Goal: Task Accomplishment & Management: Complete application form

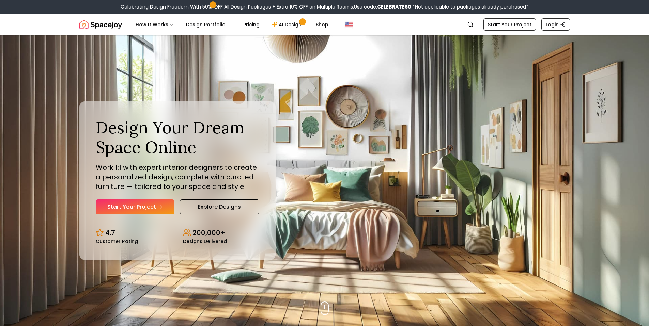
click at [130, 211] on link "Start Your Project" at bounding box center [135, 207] width 79 height 15
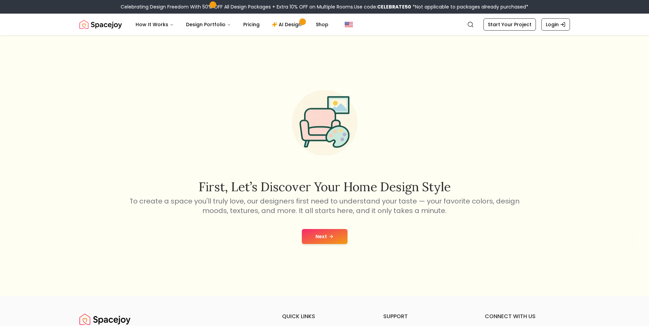
click at [311, 237] on button "Next" at bounding box center [325, 236] width 46 height 15
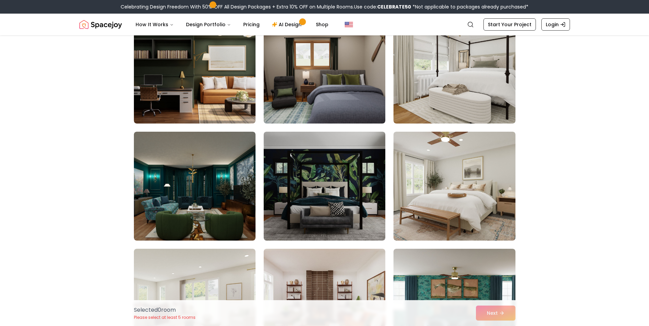
scroll to position [107, 0]
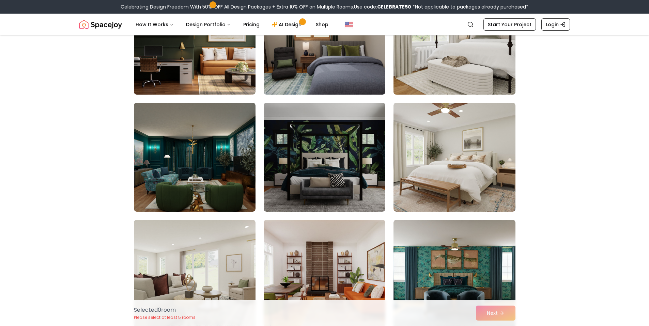
click at [477, 57] on img at bounding box center [454, 40] width 128 height 114
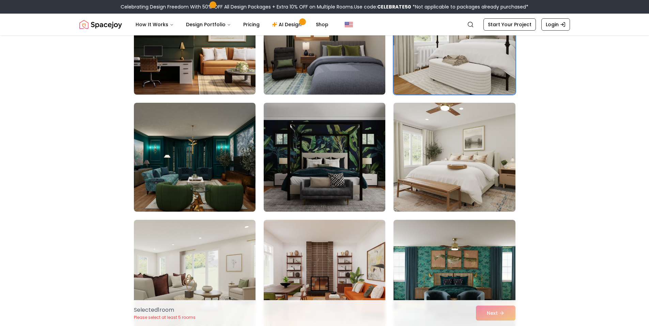
click at [453, 138] on img at bounding box center [454, 157] width 128 height 114
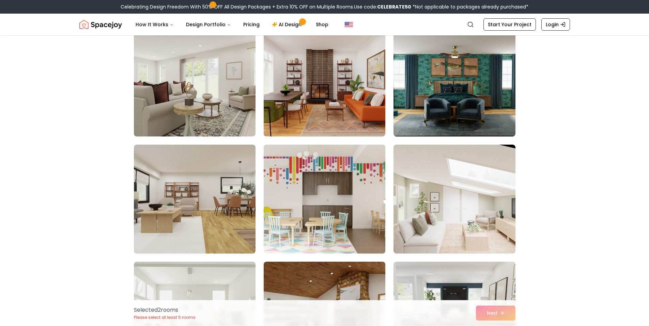
scroll to position [375, 0]
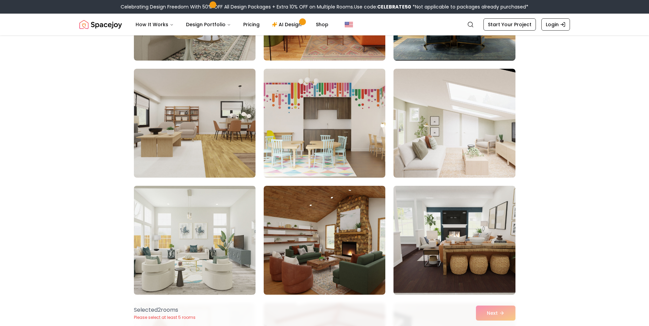
click at [208, 201] on img at bounding box center [195, 240] width 128 height 114
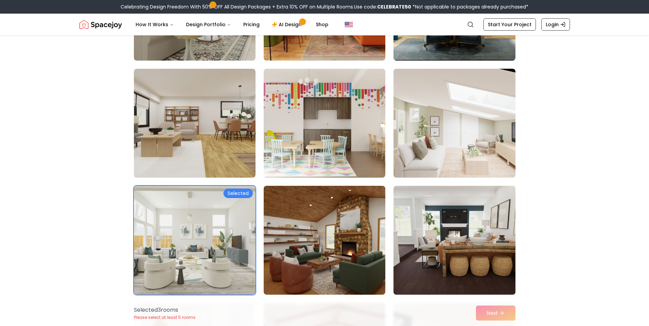
click at [459, 214] on img at bounding box center [454, 240] width 128 height 114
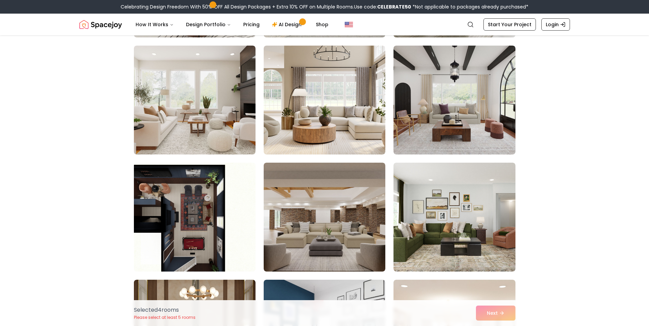
scroll to position [1047, 0]
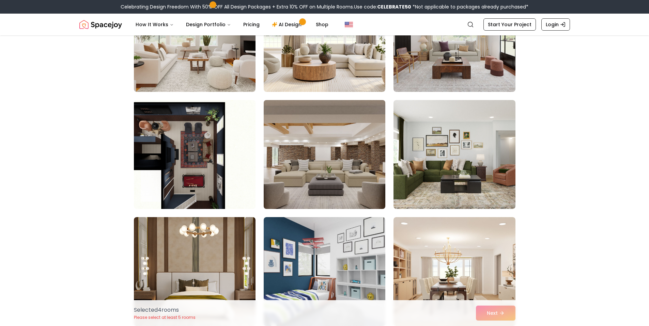
click at [353, 158] on img at bounding box center [325, 154] width 128 height 114
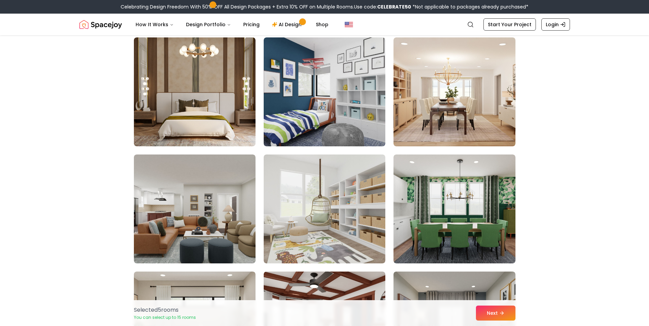
scroll to position [1227, 0]
click at [489, 313] on button "Next" at bounding box center [496, 313] width 40 height 15
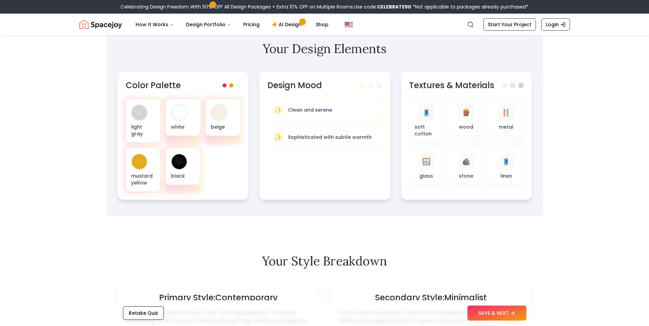
scroll to position [214, 0]
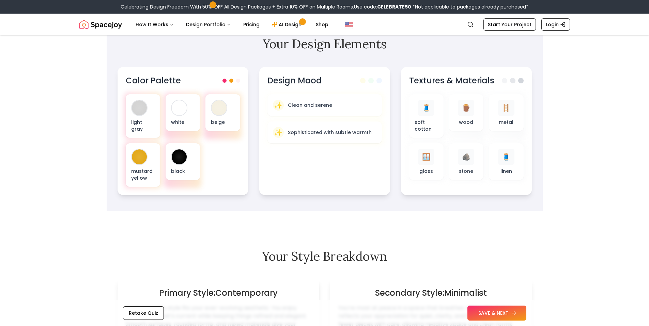
click at [495, 316] on button "SAVE & NEXT" at bounding box center [496, 313] width 59 height 15
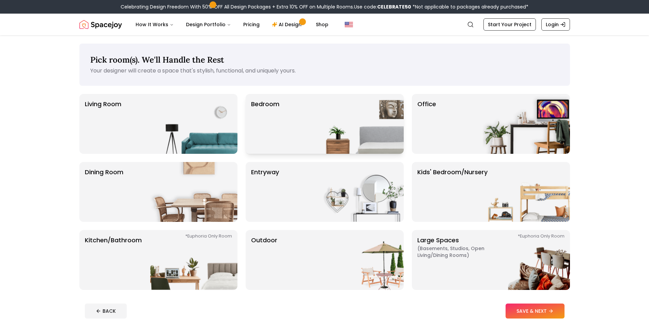
click at [276, 129] on p "Bedroom" at bounding box center [265, 123] width 28 height 49
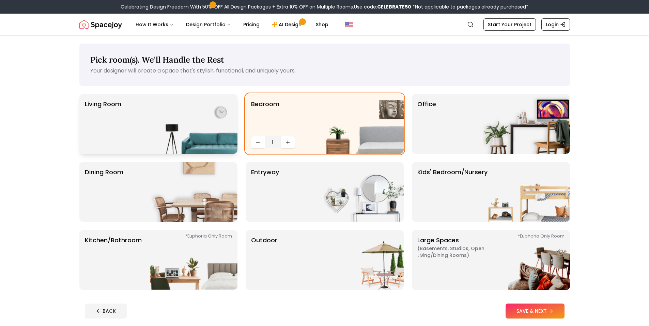
click at [172, 124] on img at bounding box center [193, 124] width 87 height 60
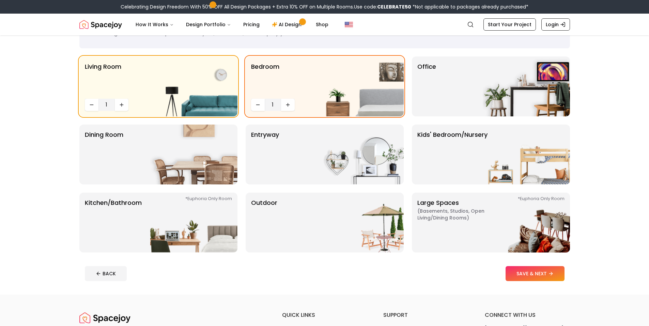
scroll to position [38, 0]
drag, startPoint x: 512, startPoint y: 270, endPoint x: 430, endPoint y: 283, distance: 83.4
click at [414, 283] on footer "BACK SAVE & NEXT" at bounding box center [324, 274] width 490 height 26
click at [180, 226] on img at bounding box center [193, 222] width 87 height 60
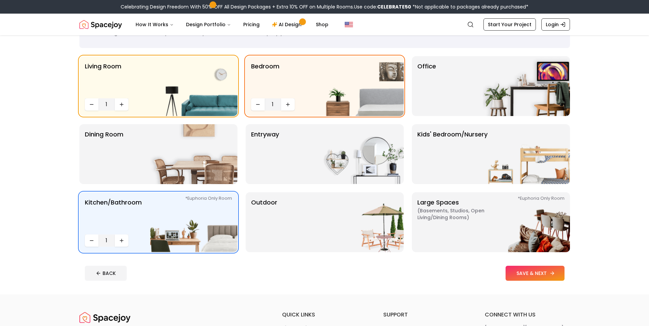
click at [513, 277] on button "SAVE & NEXT" at bounding box center [534, 273] width 59 height 15
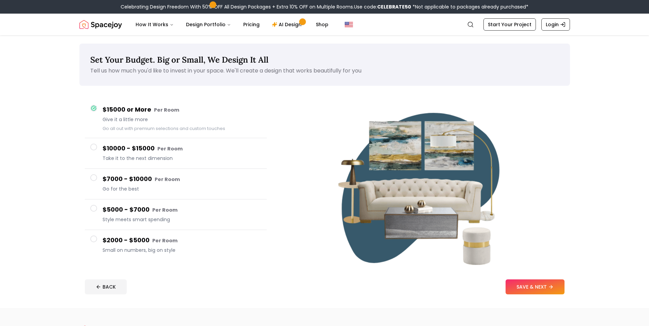
click at [93, 210] on span at bounding box center [93, 208] width 7 height 7
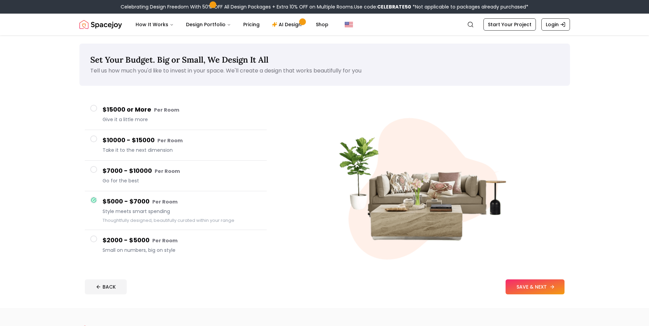
click at [551, 287] on icon at bounding box center [551, 286] width 5 height 5
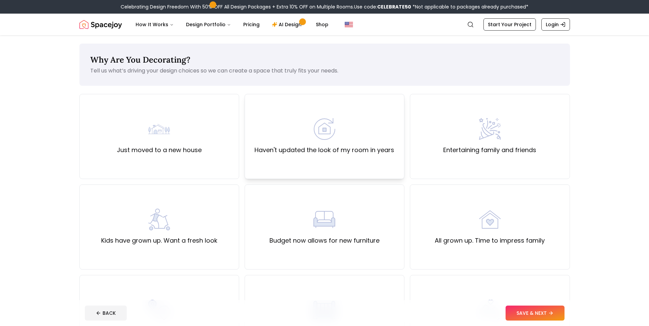
click at [289, 158] on div "Haven't updated the look of my room in years" at bounding box center [325, 136] width 160 height 85
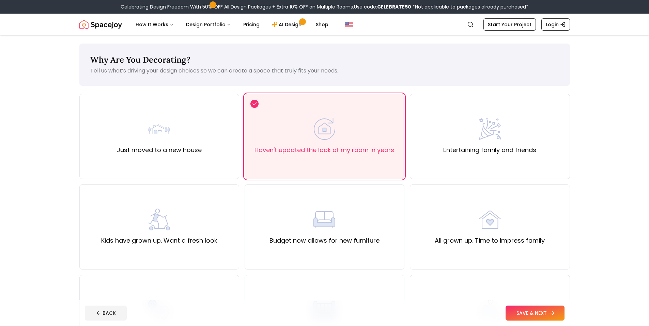
click at [524, 314] on button "SAVE & NEXT" at bounding box center [534, 313] width 59 height 15
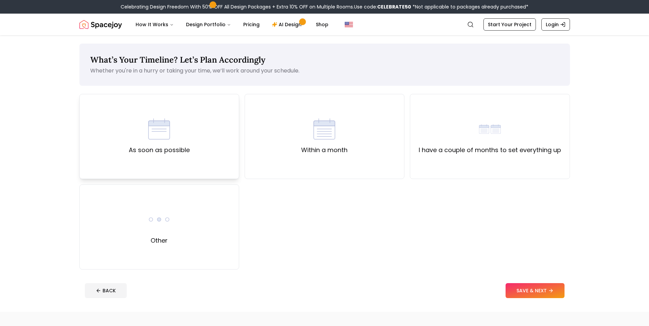
click at [158, 155] on div "As soon as possible" at bounding box center [159, 136] width 160 height 85
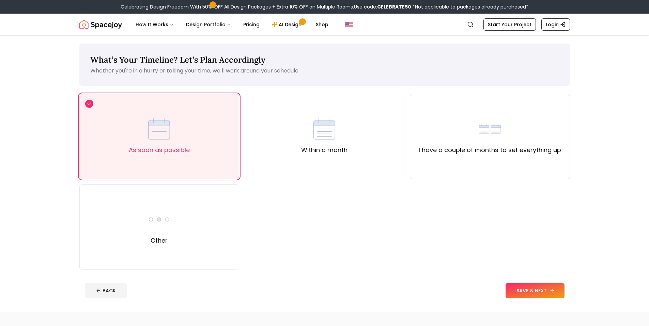
click at [524, 284] on button "SAVE & NEXT" at bounding box center [534, 290] width 59 height 15
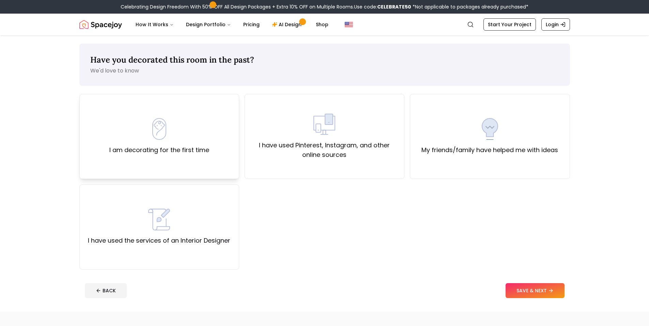
click at [184, 153] on label "I am decorating for the first time" at bounding box center [159, 150] width 100 height 10
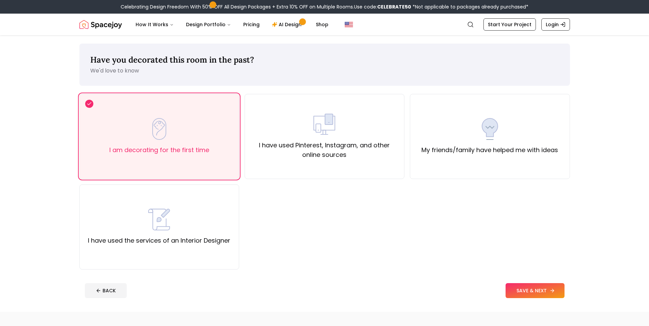
click at [523, 287] on button "SAVE & NEXT" at bounding box center [534, 290] width 59 height 15
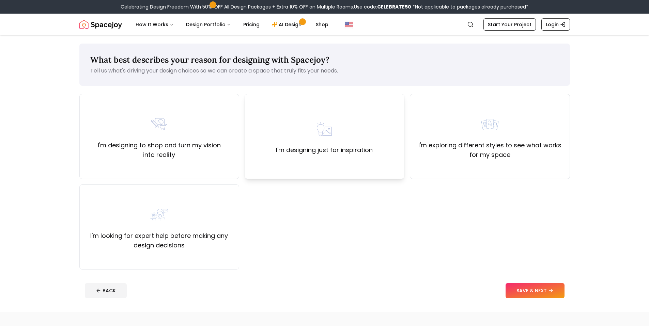
click at [272, 151] on div "I'm designing just for inspiration" at bounding box center [325, 136] width 160 height 85
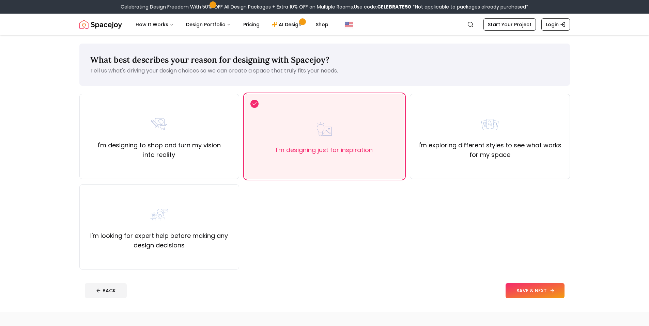
click at [535, 290] on button "SAVE & NEXT" at bounding box center [534, 290] width 59 height 15
